Goal: Navigation & Orientation: Find specific page/section

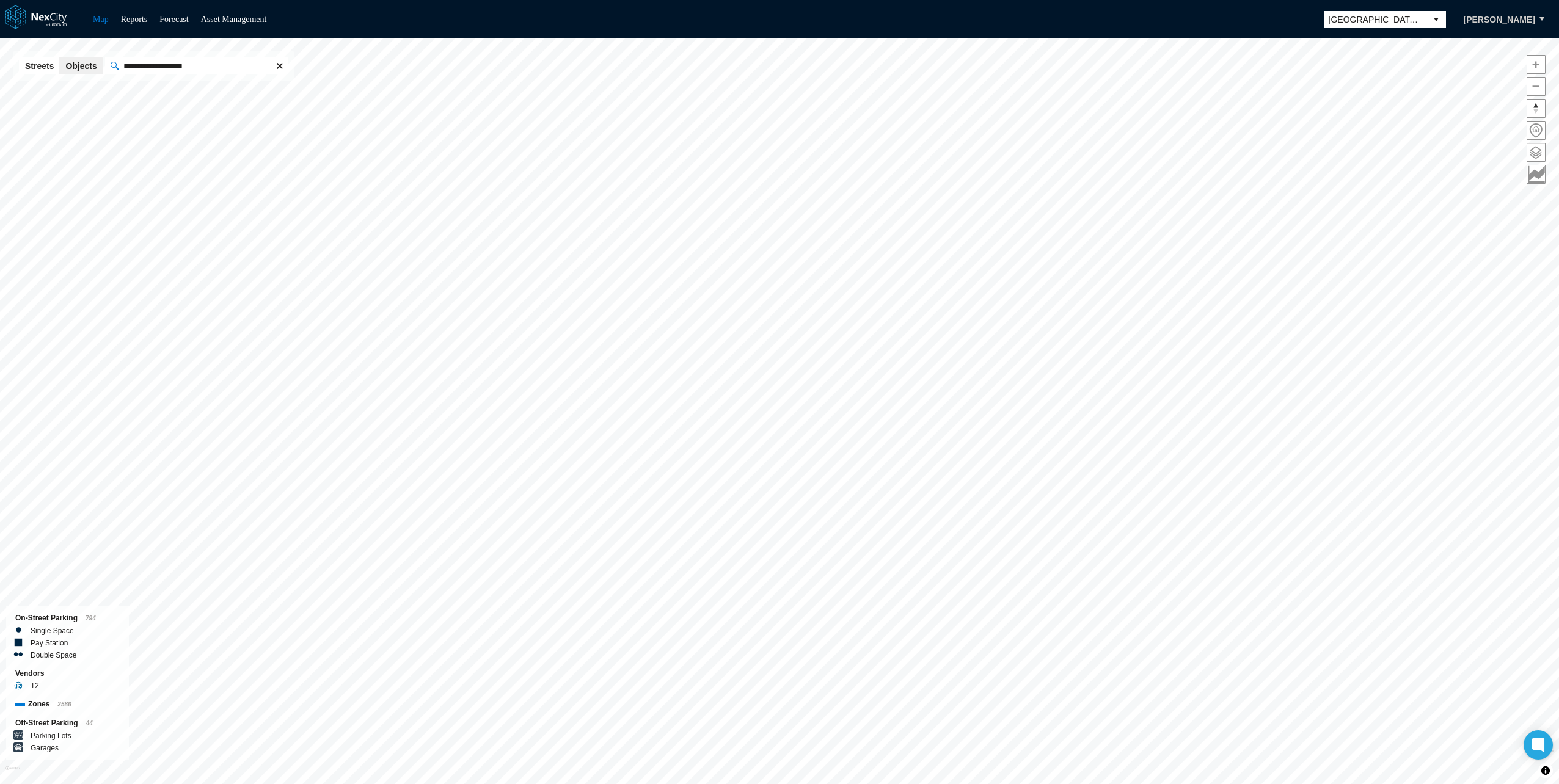
click at [278, 64] on span at bounding box center [280, 66] width 10 height 10
click at [1361, 15] on span "[GEOGRAPHIC_DATA][PERSON_NAME]" at bounding box center [1375, 19] width 93 height 12
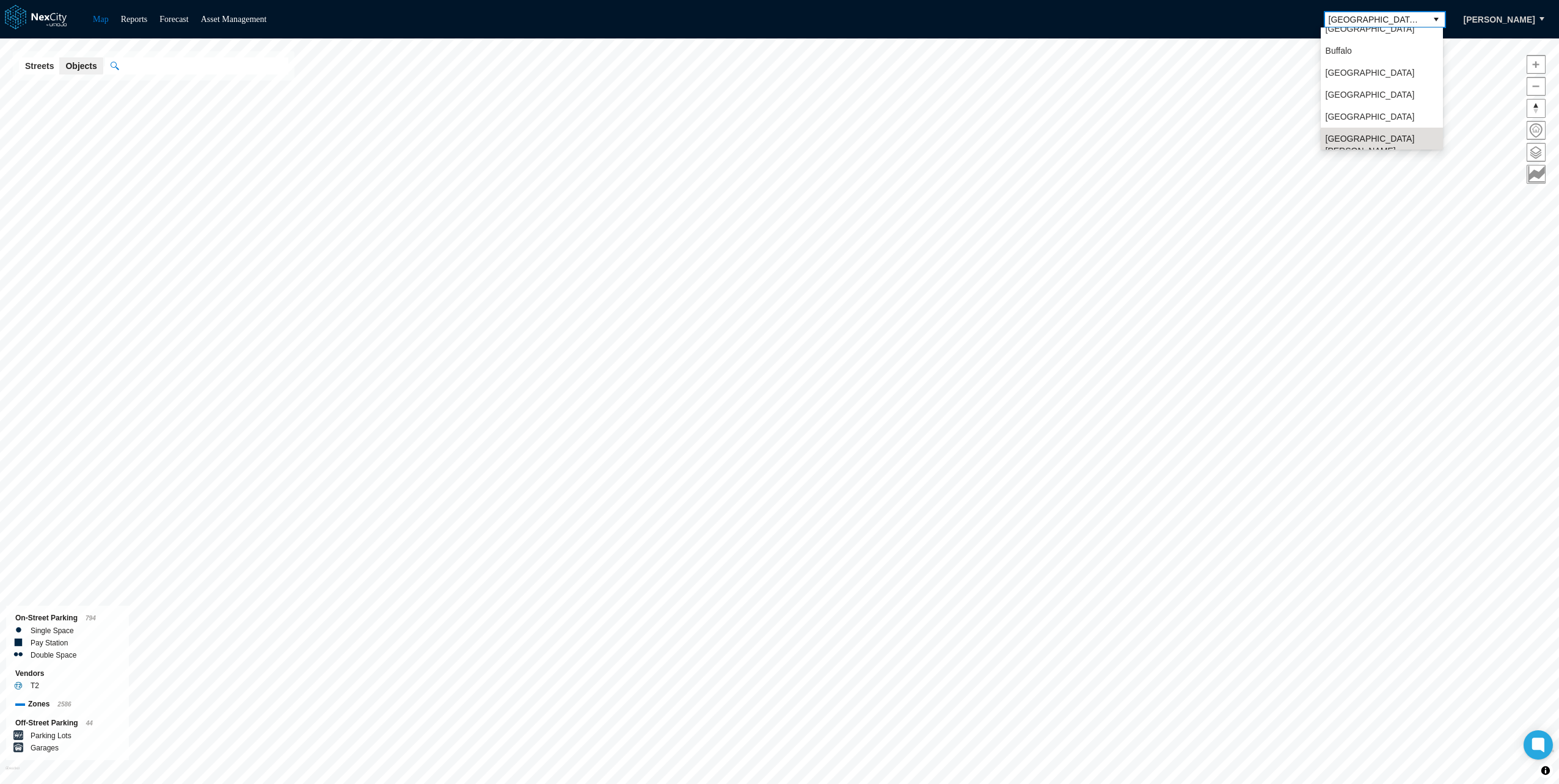
click at [1212, 10] on div "Map Reports Forecast Asset Management San Jose Evgeniy Zakhartsev" at bounding box center [779, 19] width 1559 height 39
click at [223, 14] on link "Asset Management" at bounding box center [234, 19] width 66 height 9
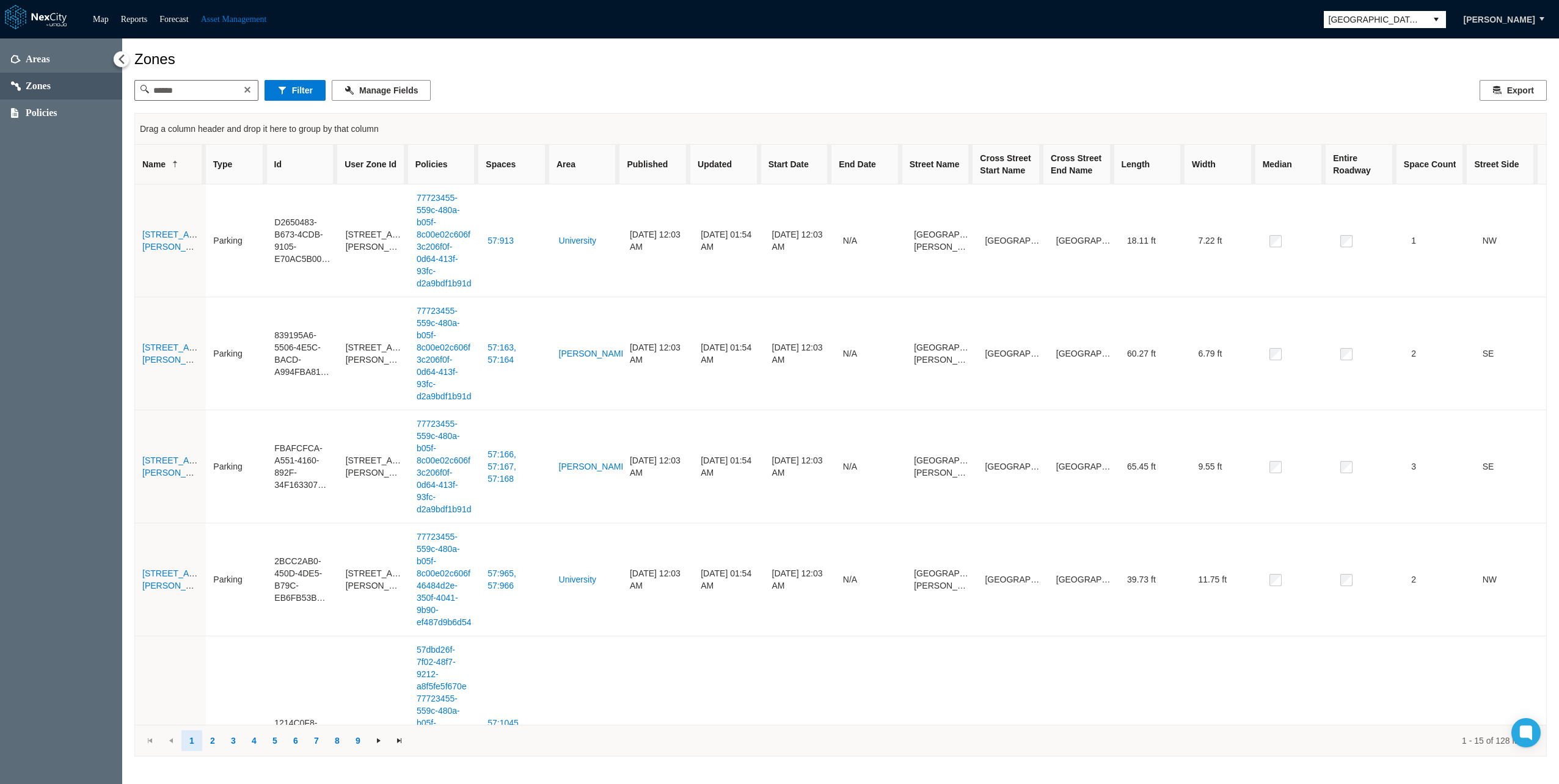
click at [1398, 19] on span "[GEOGRAPHIC_DATA][PERSON_NAME]" at bounding box center [1375, 19] width 93 height 12
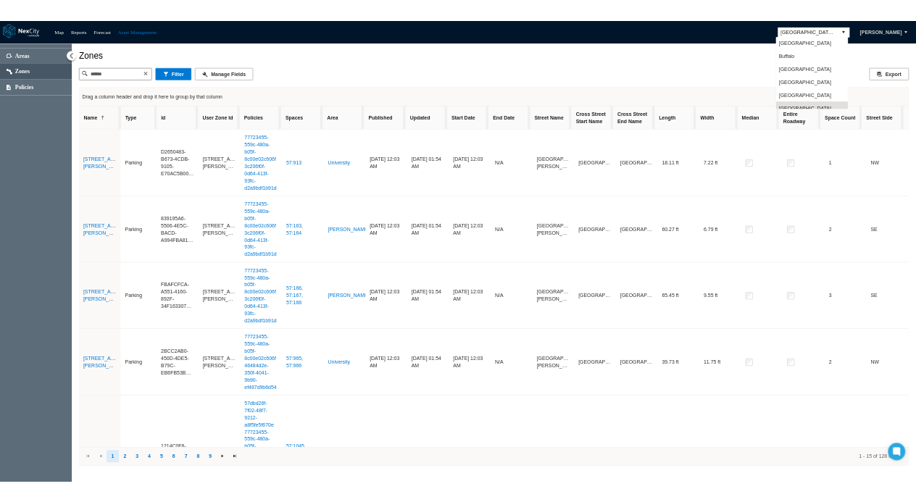
scroll to position [12, 0]
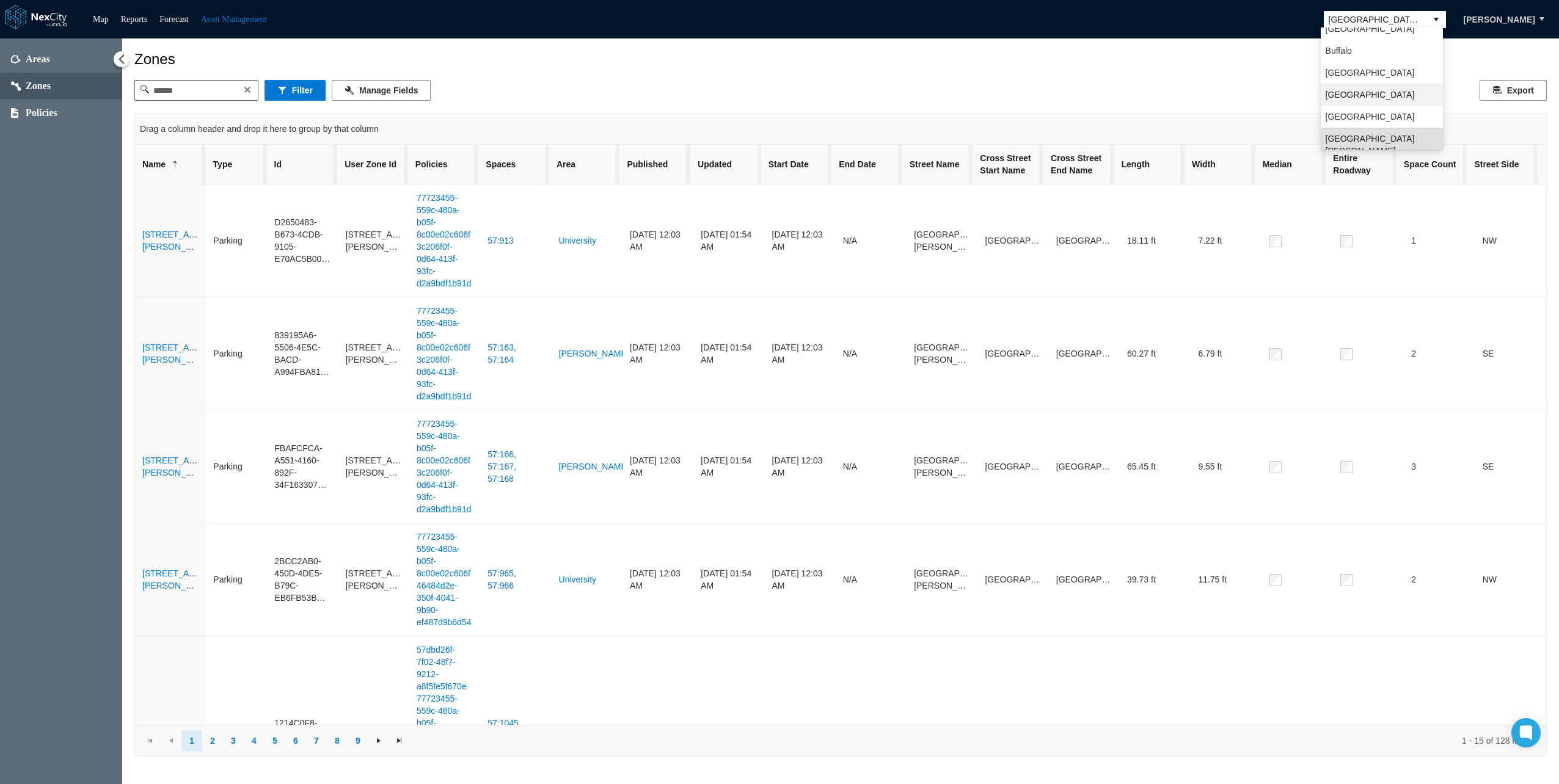
click at [1358, 94] on span "Minneapolis" at bounding box center [1370, 94] width 89 height 12
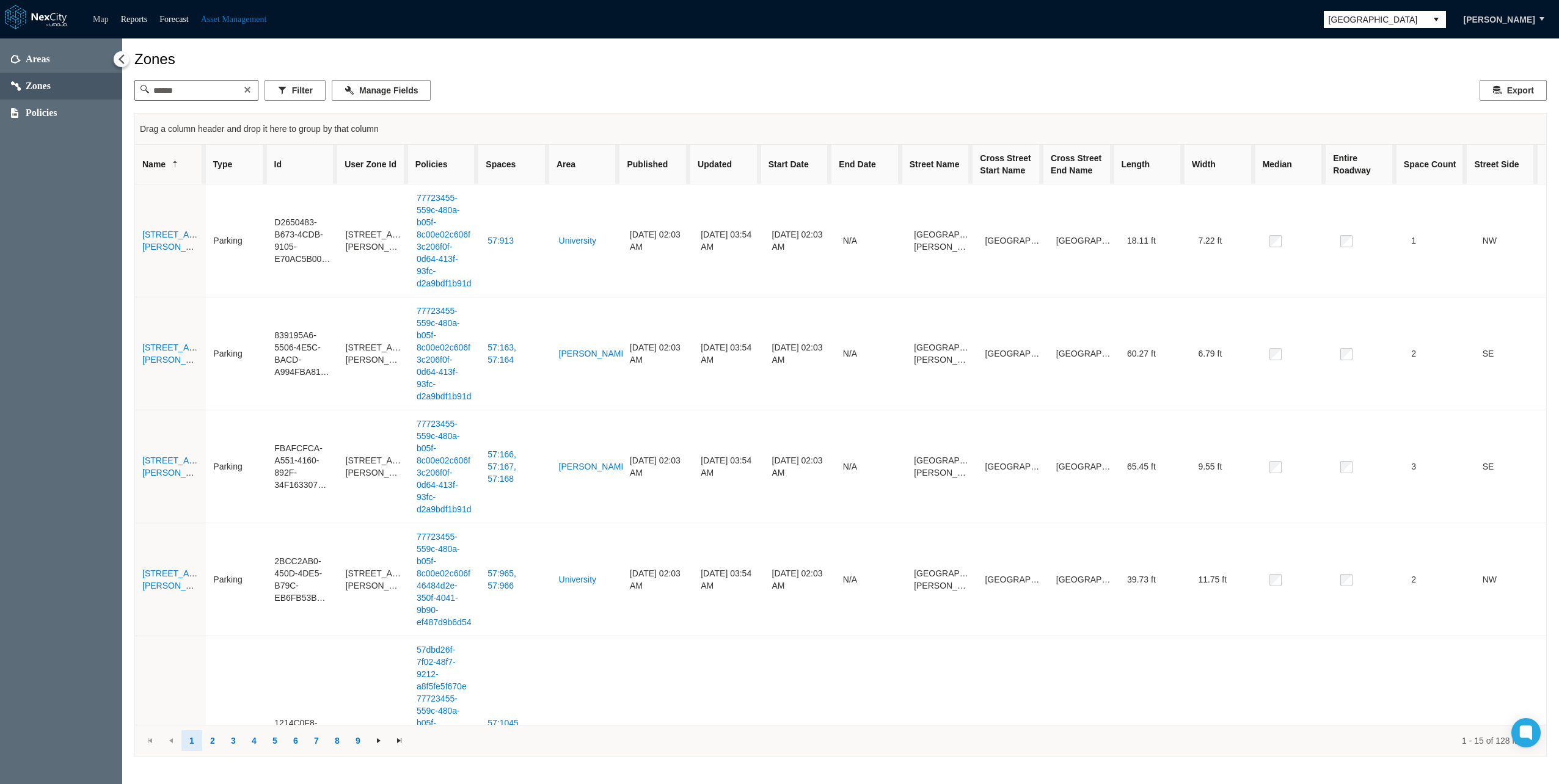
click at [94, 17] on link "Map" at bounding box center [100, 19] width 16 height 9
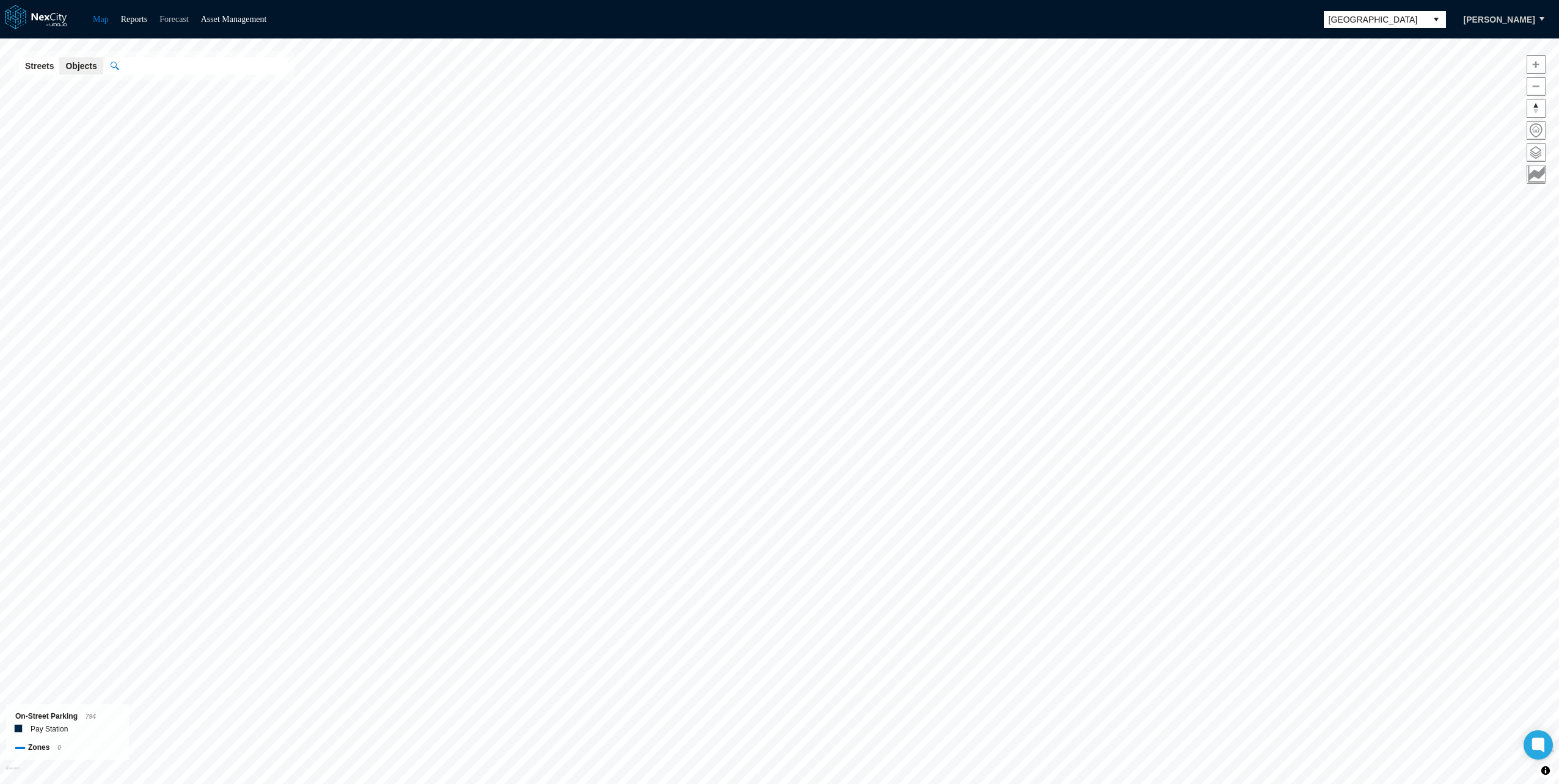
click at [184, 18] on link "Forecast" at bounding box center [174, 19] width 29 height 9
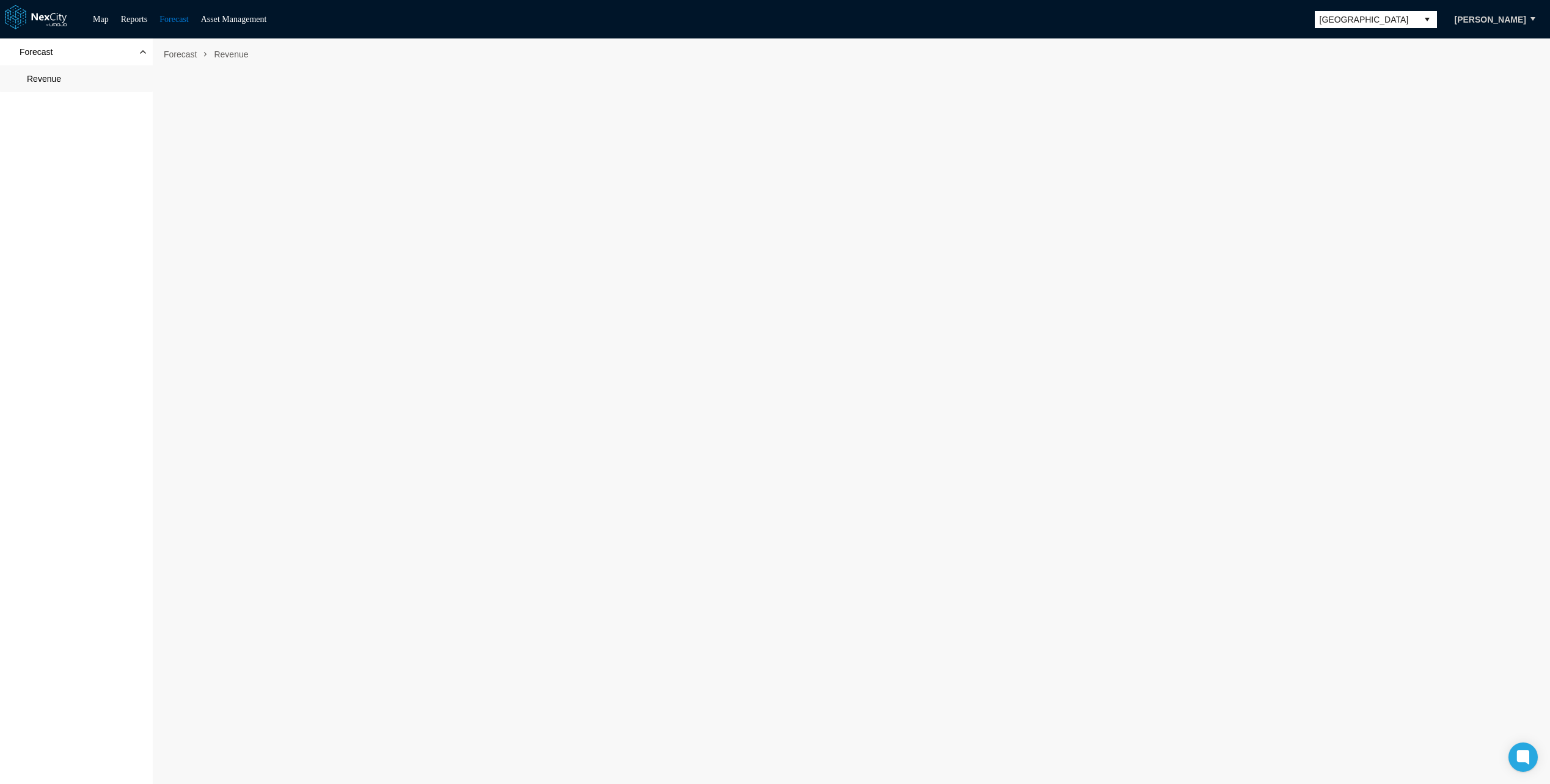
click at [1352, 17] on span "Minneapolis" at bounding box center [1366, 19] width 93 height 12
click at [1334, 59] on span "Louisville" at bounding box center [1361, 60] width 89 height 12
click at [97, 10] on div "Map Reports Forecast Asset Management Louisville Evgeniy Zakhartsev" at bounding box center [775, 19] width 1550 height 39
click at [100, 14] on link "Map" at bounding box center [100, 19] width 16 height 9
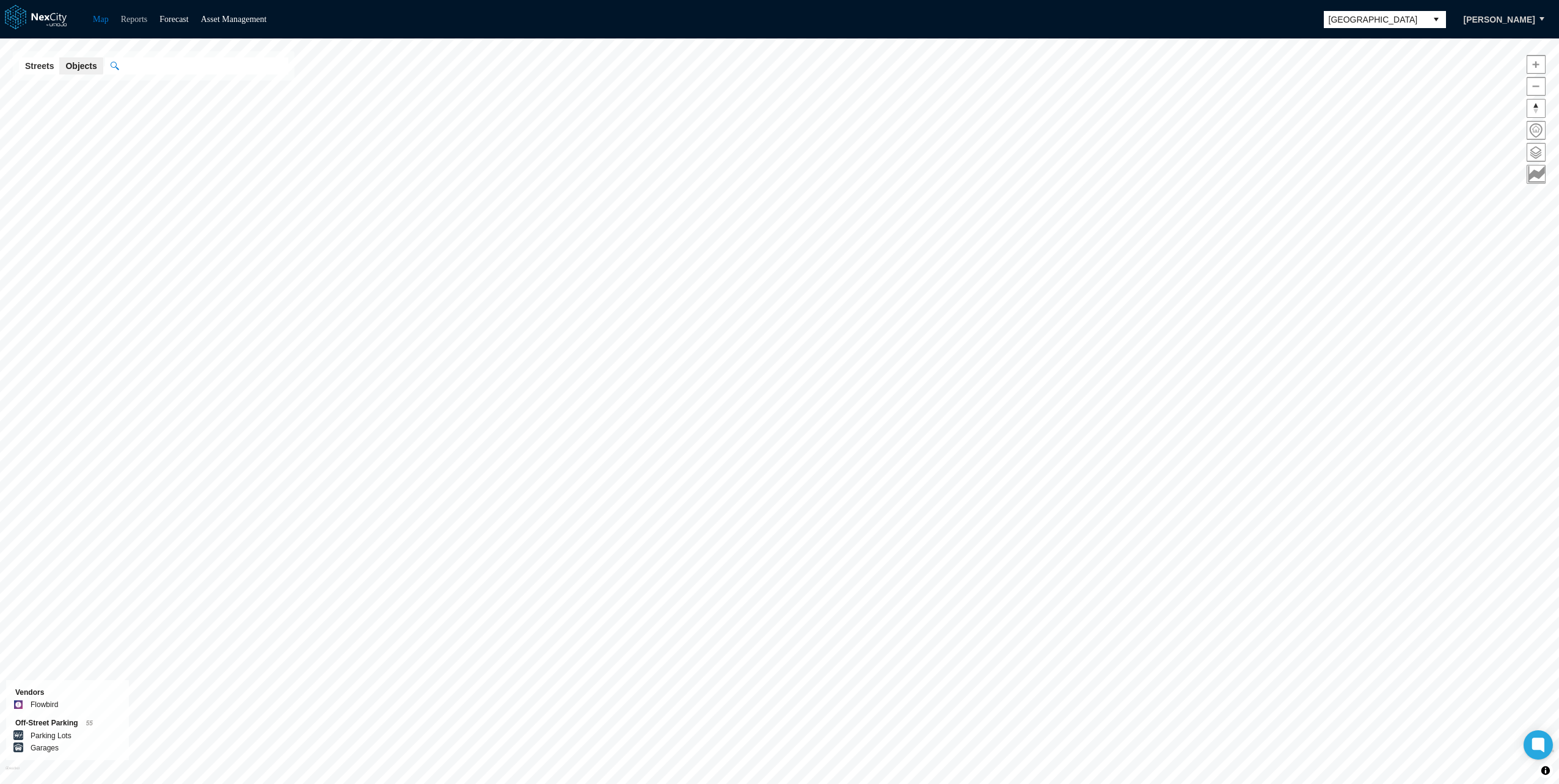
click at [131, 22] on link "Reports" at bounding box center [134, 19] width 27 height 9
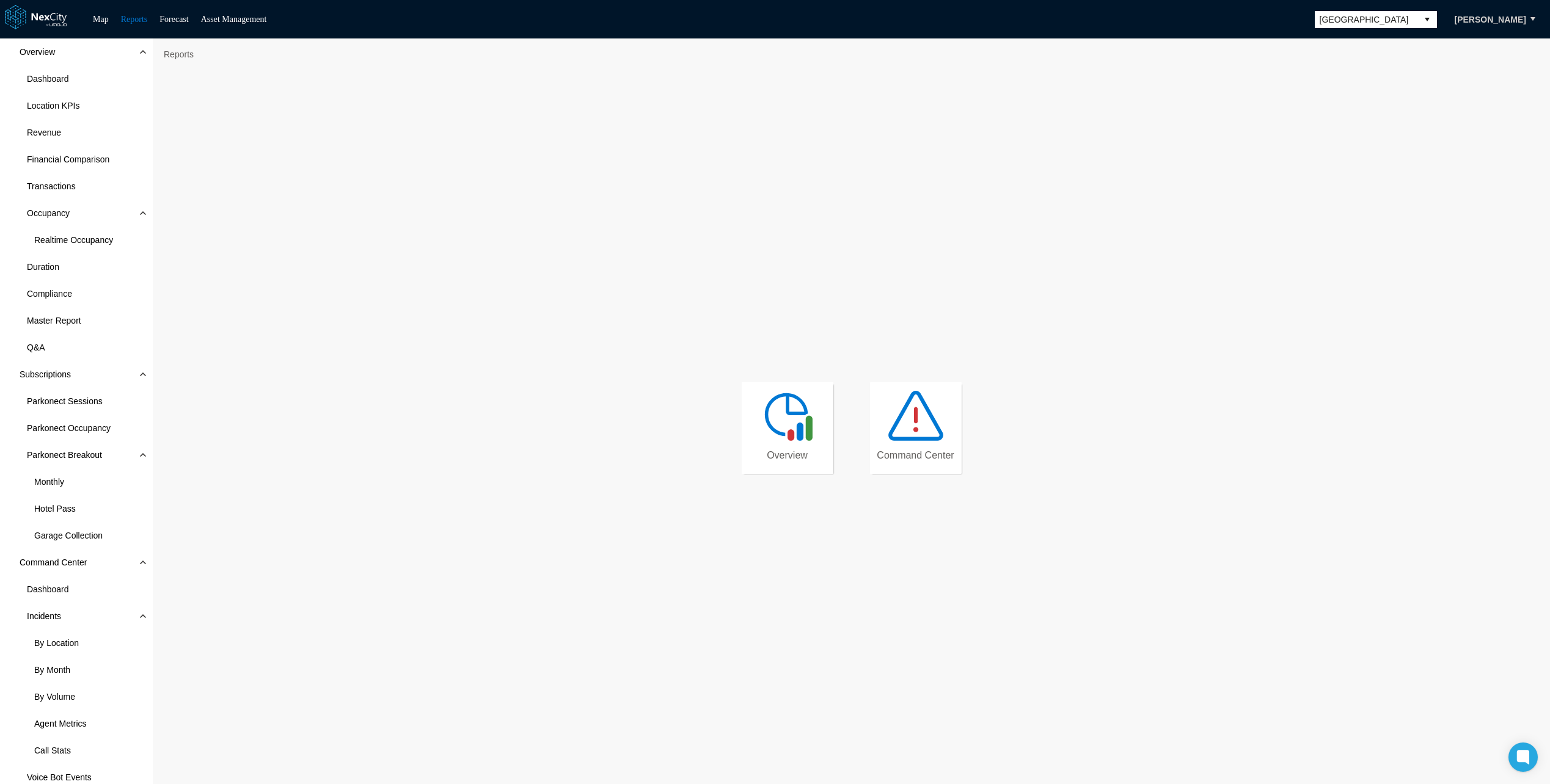
click at [1366, 21] on span "Louisville" at bounding box center [1366, 19] width 93 height 12
drag, startPoint x: 1334, startPoint y: 104, endPoint x: 1333, endPoint y: 124, distance: 20.0
click at [1333, 124] on ul "Arlington Louisville Minneapolis San Jose Seattle" at bounding box center [1372, 89] width 122 height 122
click at [1362, 15] on span "Louisville" at bounding box center [1366, 19] width 93 height 12
click at [1326, 132] on span "Seattle" at bounding box center [1361, 138] width 89 height 12
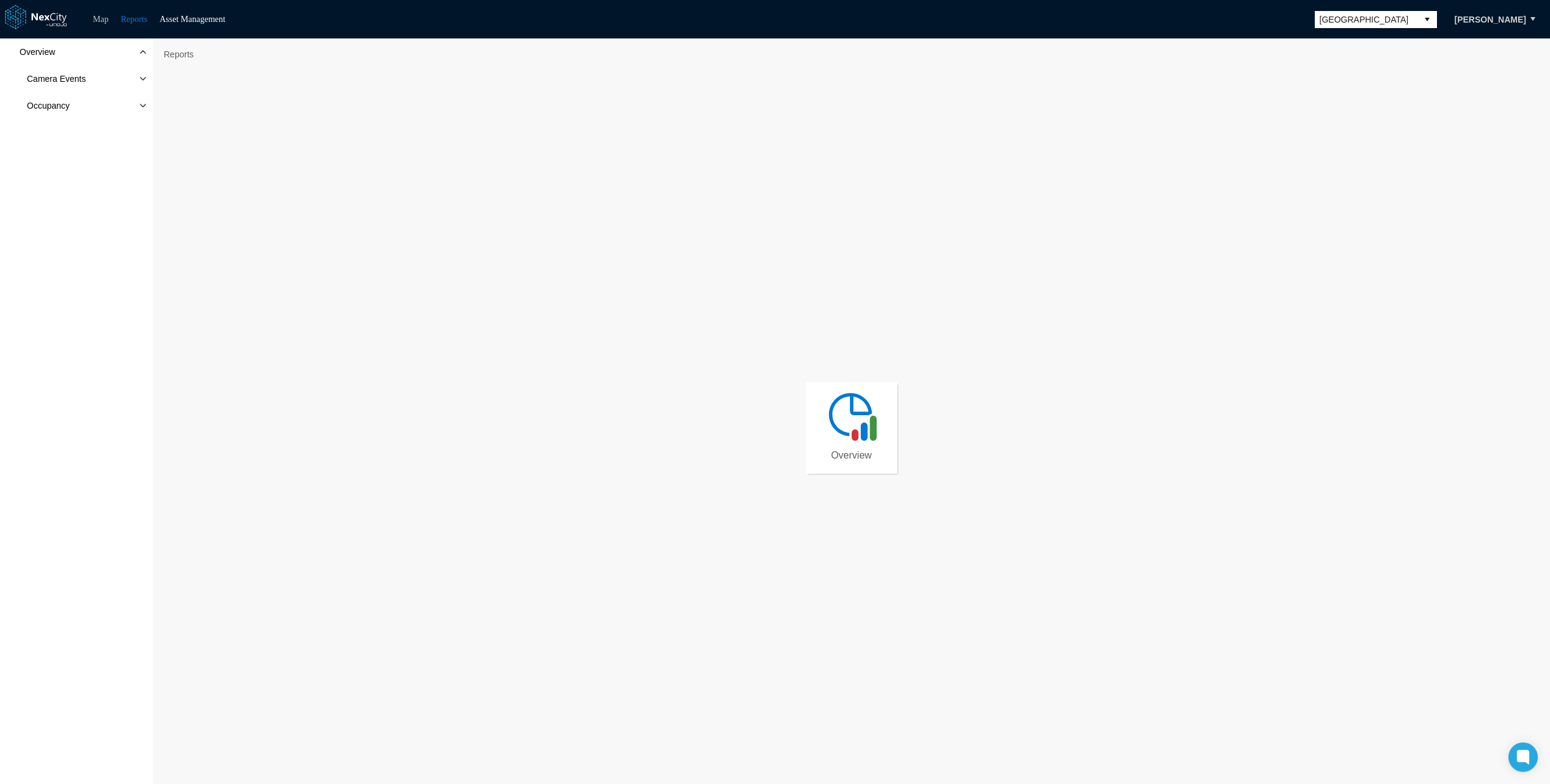
click at [95, 19] on link "Map" at bounding box center [100, 19] width 16 height 9
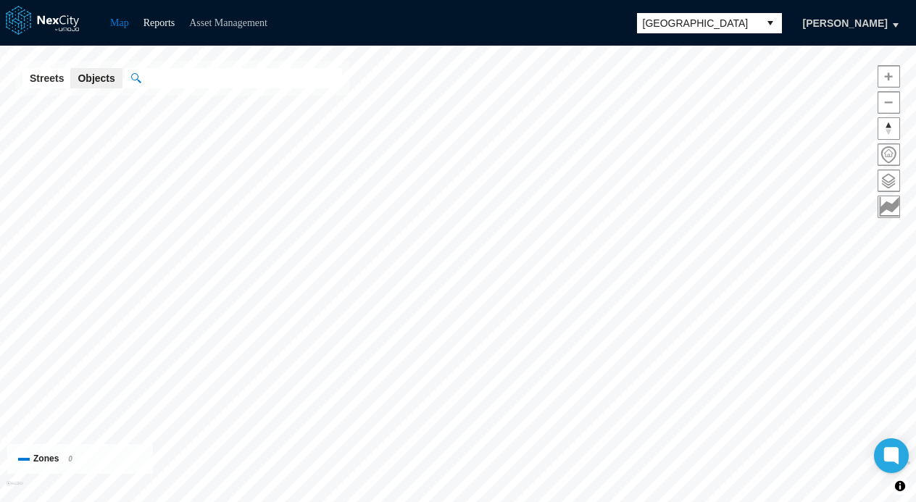
click at [249, 24] on link "Asset Management" at bounding box center [228, 22] width 78 height 11
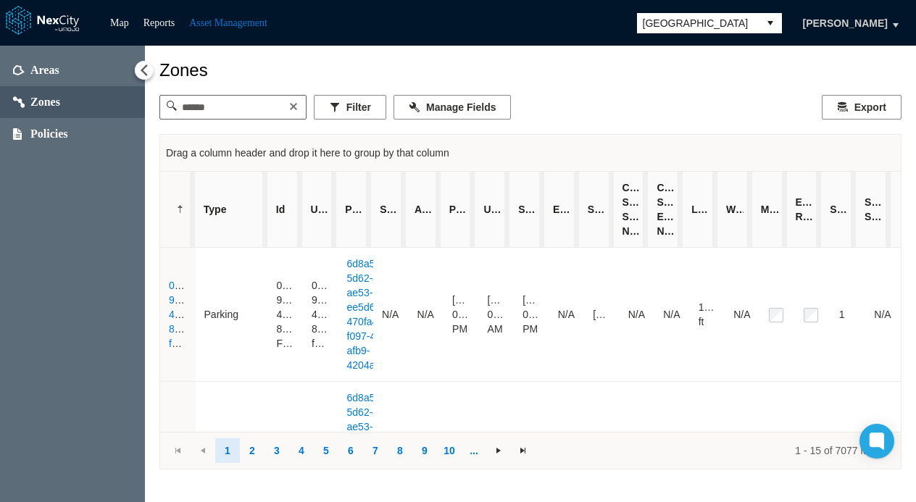
click at [666, 16] on span "Seattle" at bounding box center [698, 23] width 110 height 14
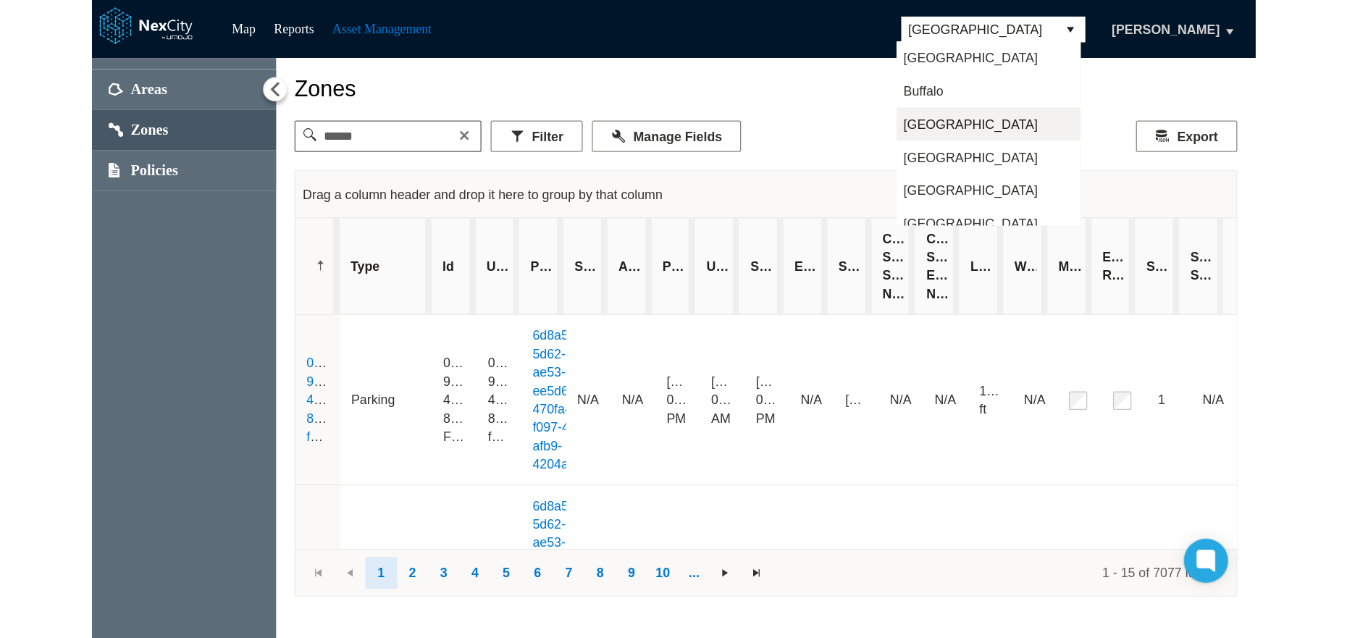
scroll to position [38, 0]
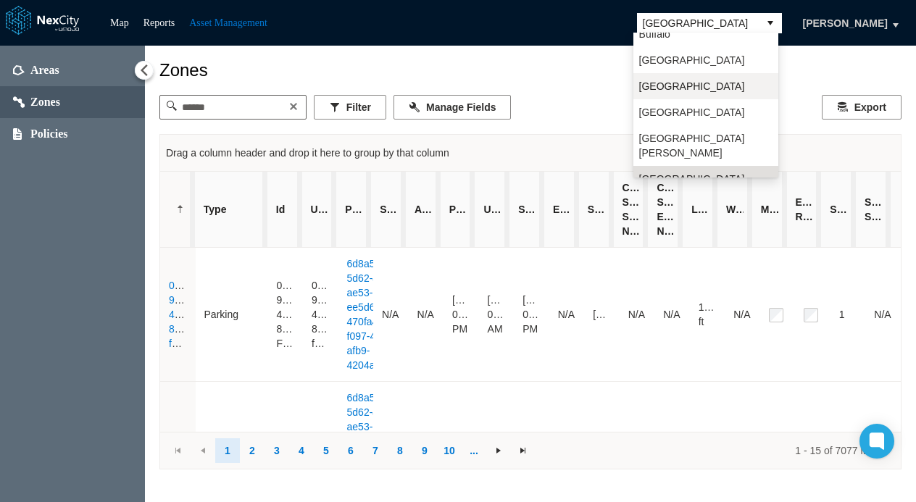
click at [674, 84] on span "Minneapolis" at bounding box center [692, 86] width 106 height 14
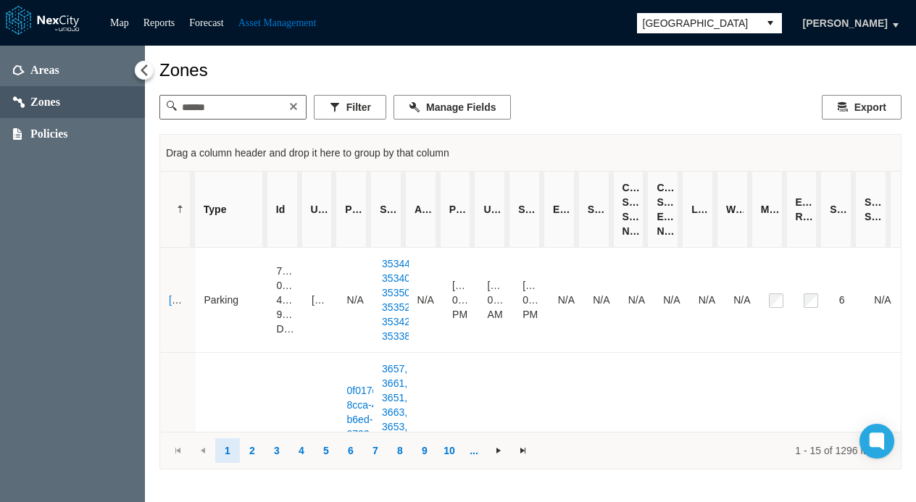
click at [134, 22] on ul "Map Reports Forecast Asset Management" at bounding box center [213, 22] width 220 height 17
click at [125, 22] on link "Map" at bounding box center [119, 22] width 19 height 11
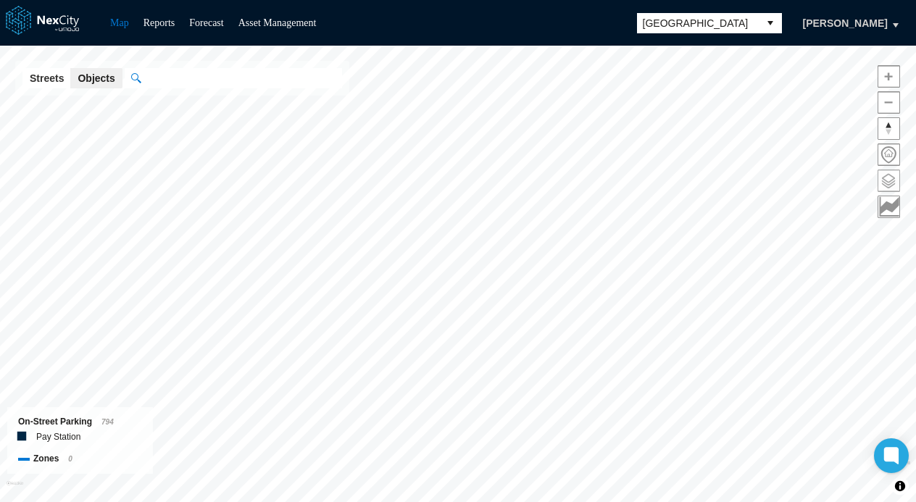
click at [881, 174] on span at bounding box center [888, 180] width 21 height 21
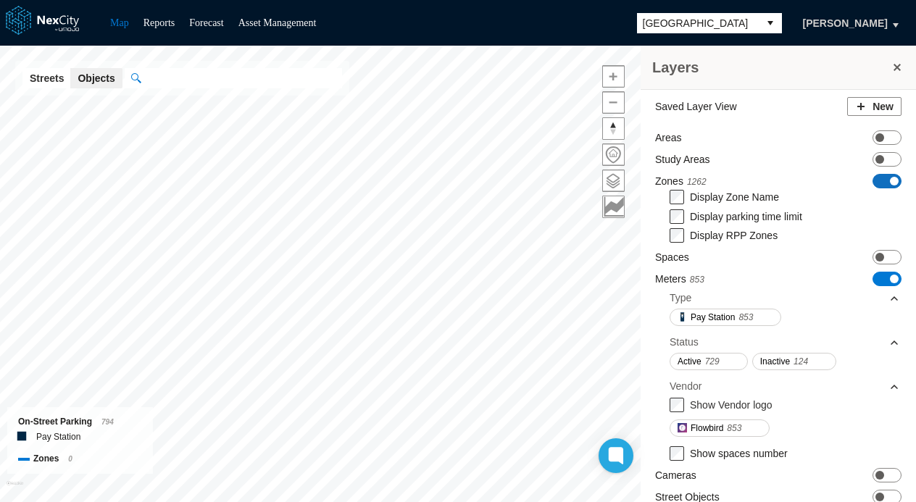
click at [874, 177] on span "ON OFF" at bounding box center [886, 181] width 29 height 14
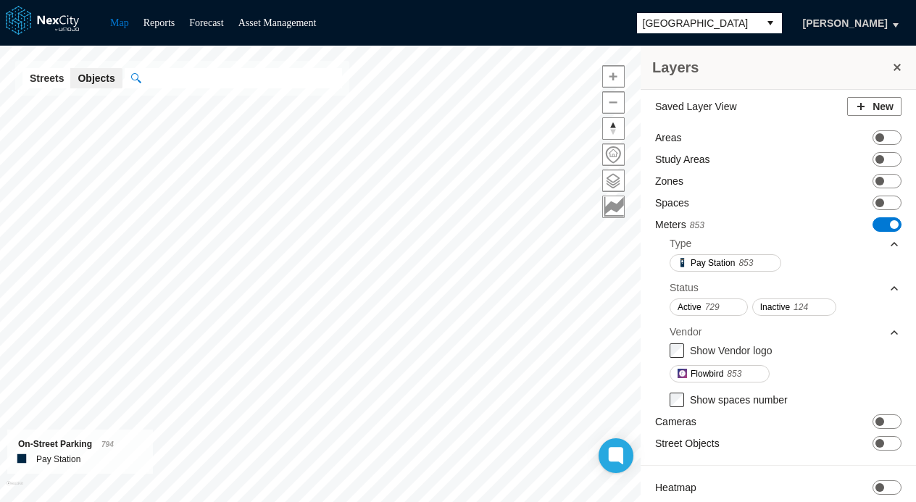
click at [879, 216] on div "Saved Layer View New Areas ON OFF Study Areas ON OFF Zones ON OFF Spaces ON OFF…" at bounding box center [777, 307] width 275 height 435
click at [879, 219] on span "ON OFF" at bounding box center [886, 224] width 29 height 14
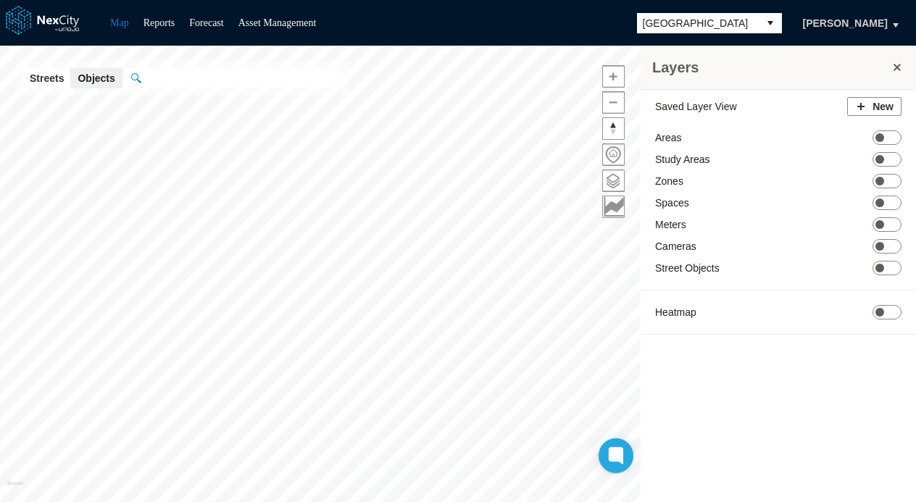
click at [895, 59] on button at bounding box center [897, 67] width 14 height 20
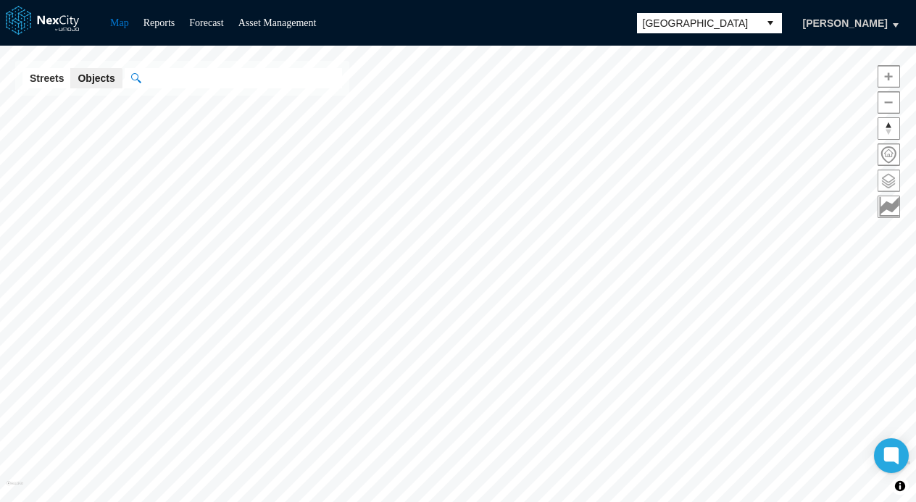
click at [885, 172] on span at bounding box center [888, 180] width 21 height 21
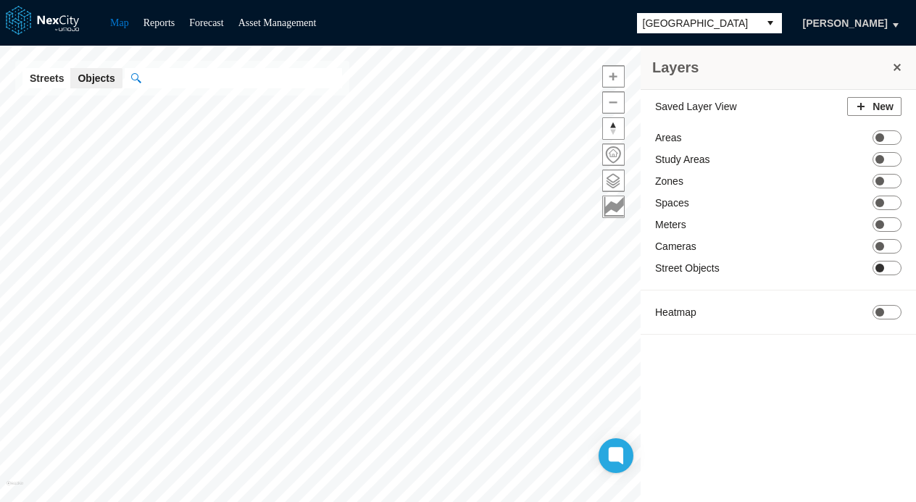
click at [884, 265] on span "ON OFF" at bounding box center [886, 268] width 29 height 14
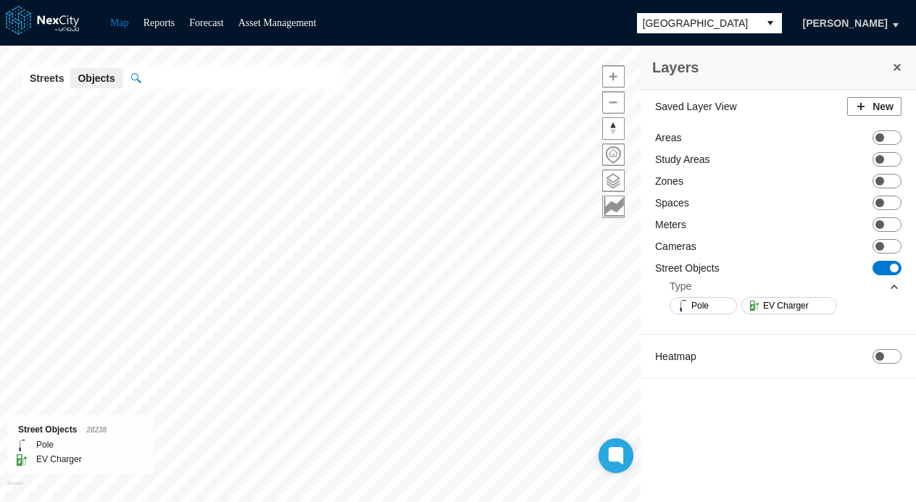
click at [884, 265] on span "ON OFF" at bounding box center [886, 268] width 29 height 14
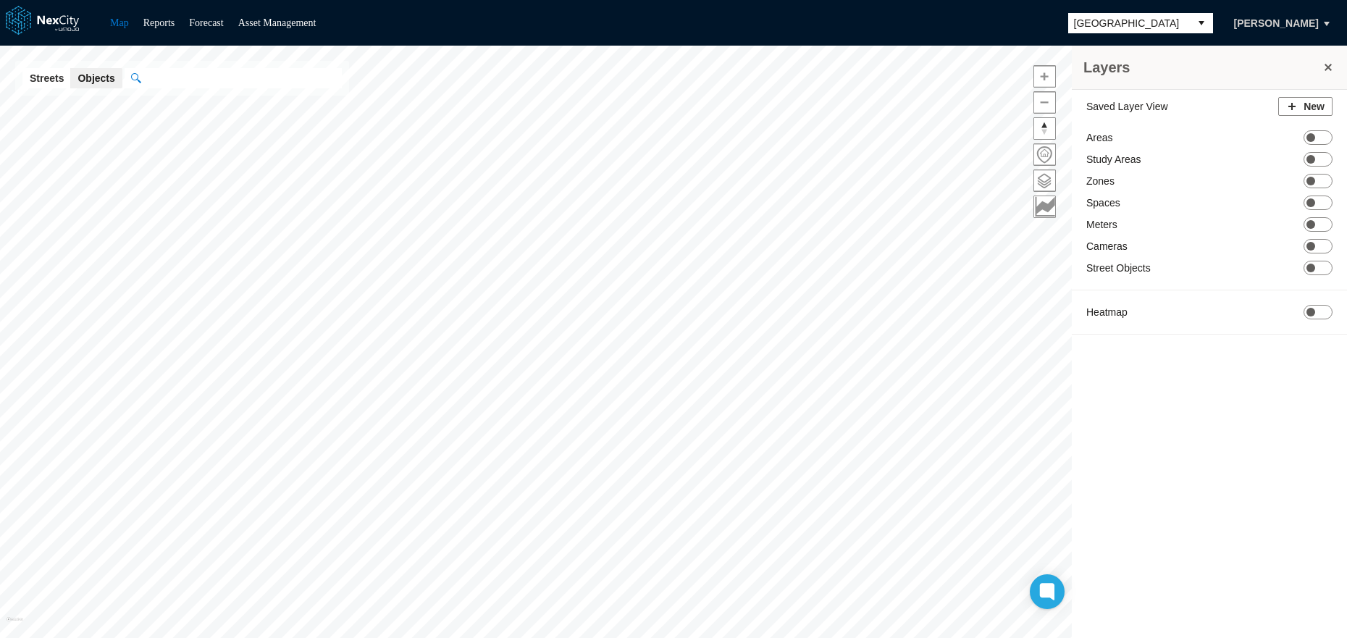
click at [1326, 62] on button at bounding box center [1328, 67] width 14 height 20
